Goal: Task Accomplishment & Management: Use online tool/utility

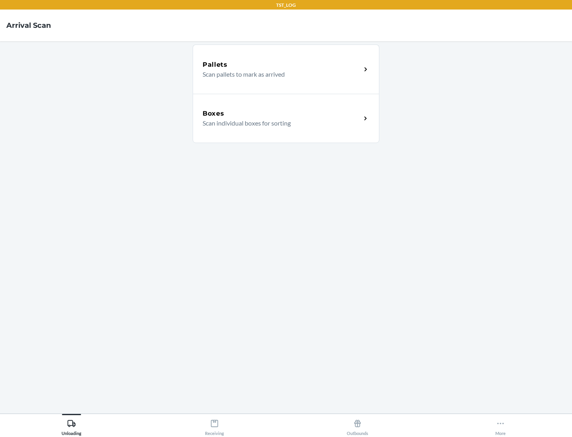
click at [281, 114] on div "Boxes" at bounding box center [281, 114] width 158 height 10
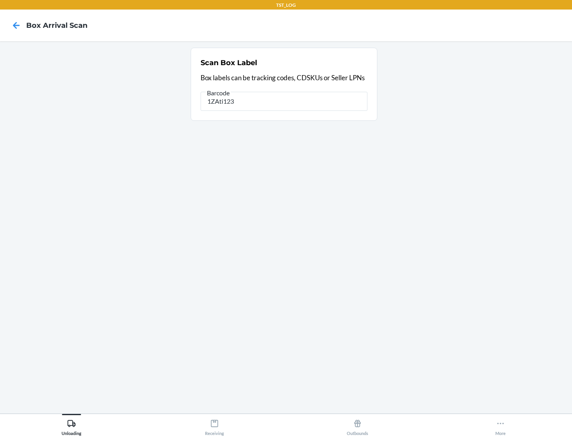
type input "1ZAti123"
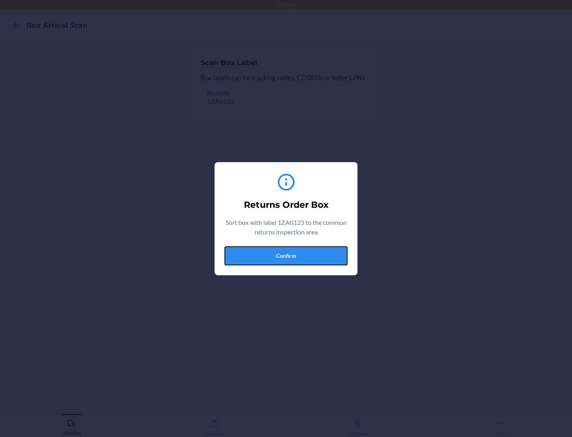
click at [286, 255] on button "Confirm" at bounding box center [285, 255] width 123 height 19
